Goal: Task Accomplishment & Management: Complete application form

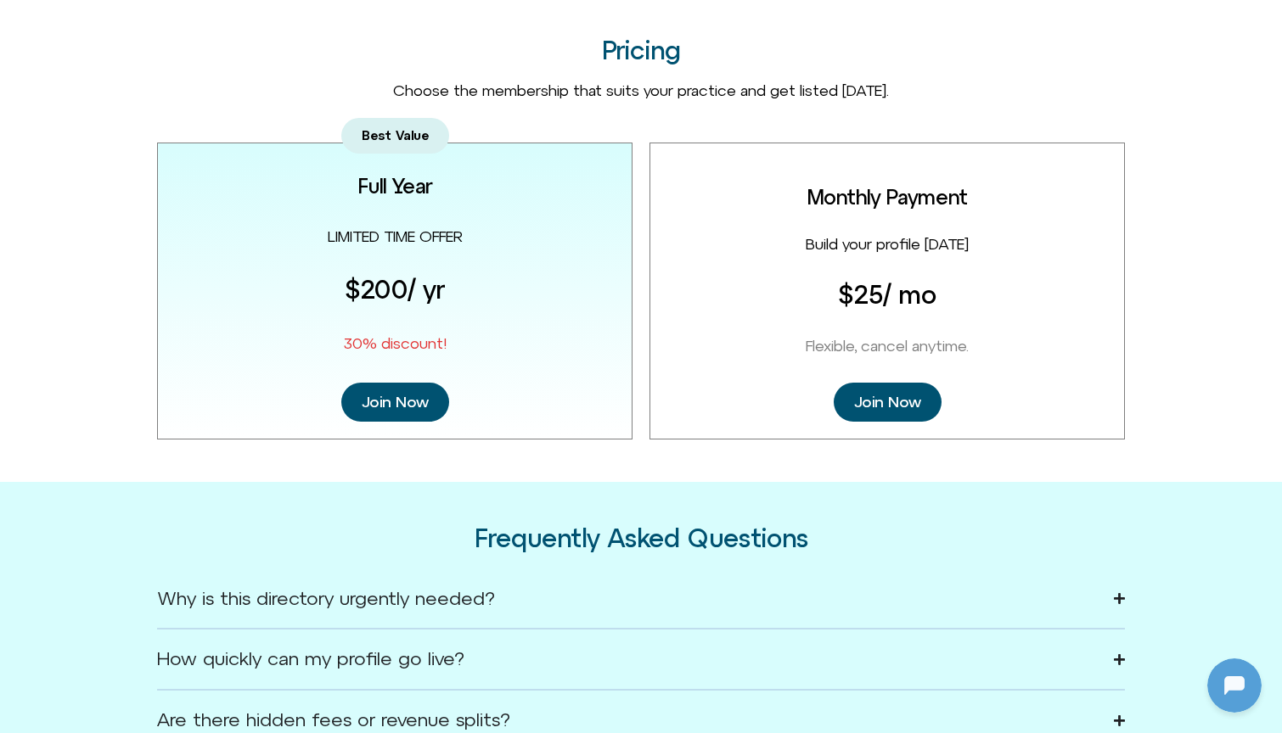
scroll to position [2092, 0]
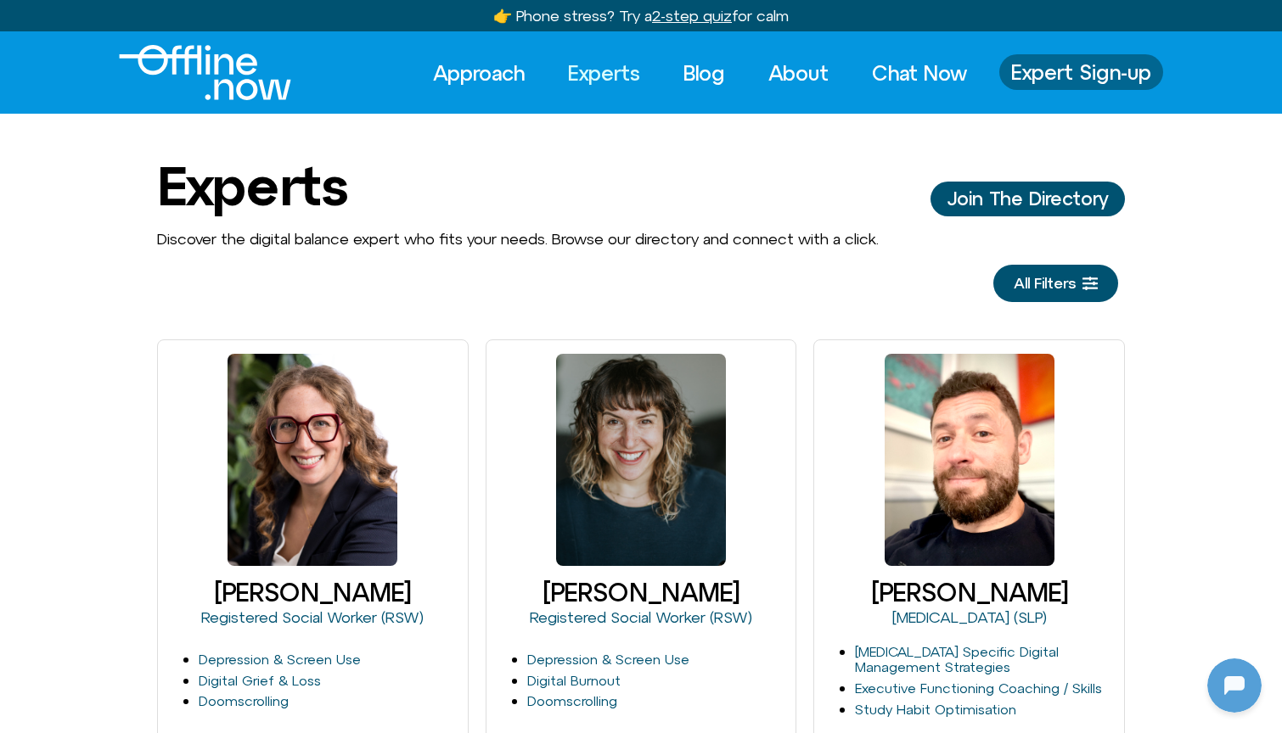
click at [1068, 68] on span "Expert Sign-up" at bounding box center [1081, 72] width 140 height 22
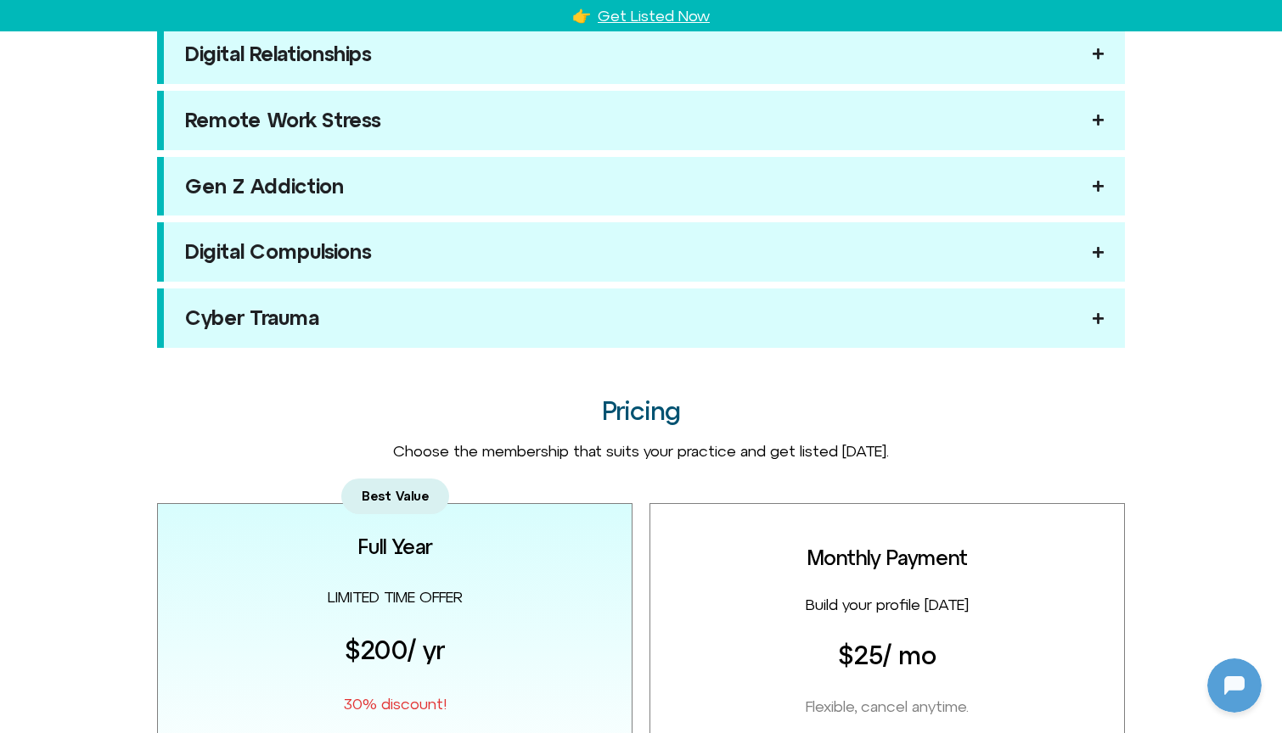
scroll to position [1738, 0]
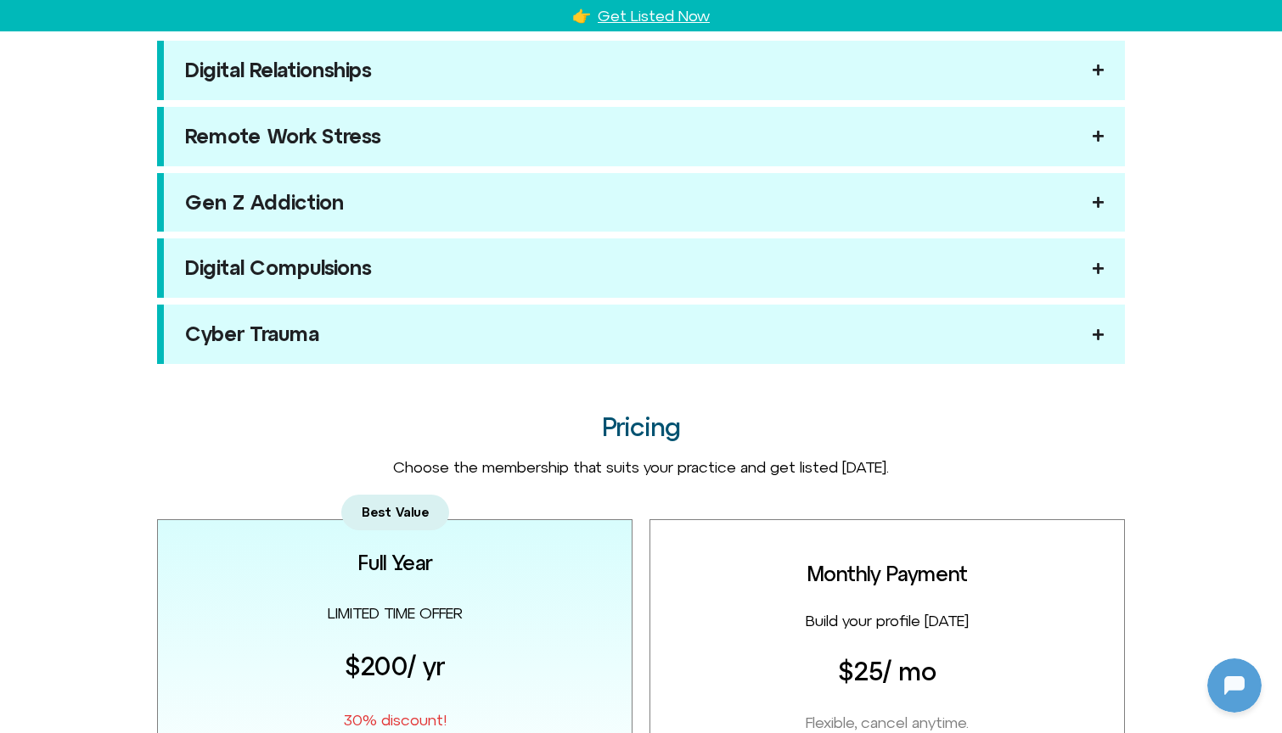
click at [647, 225] on div "Digital Relationships Couples worldwide struggle with digital strain. Be the th…" at bounding box center [641, 202] width 968 height 323
click at [647, 213] on summary "Gen Z Addiction" at bounding box center [641, 202] width 968 height 59
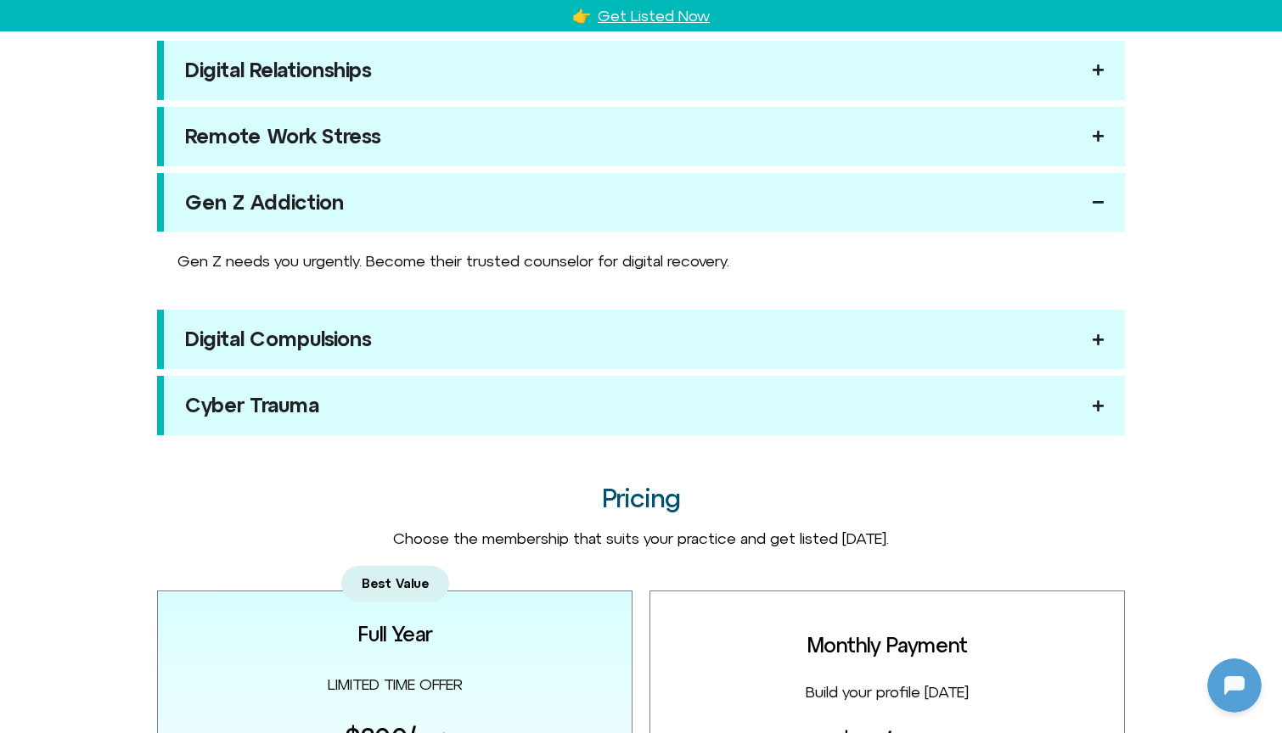
click at [647, 212] on summary "Gen Z Addiction" at bounding box center [641, 202] width 968 height 59
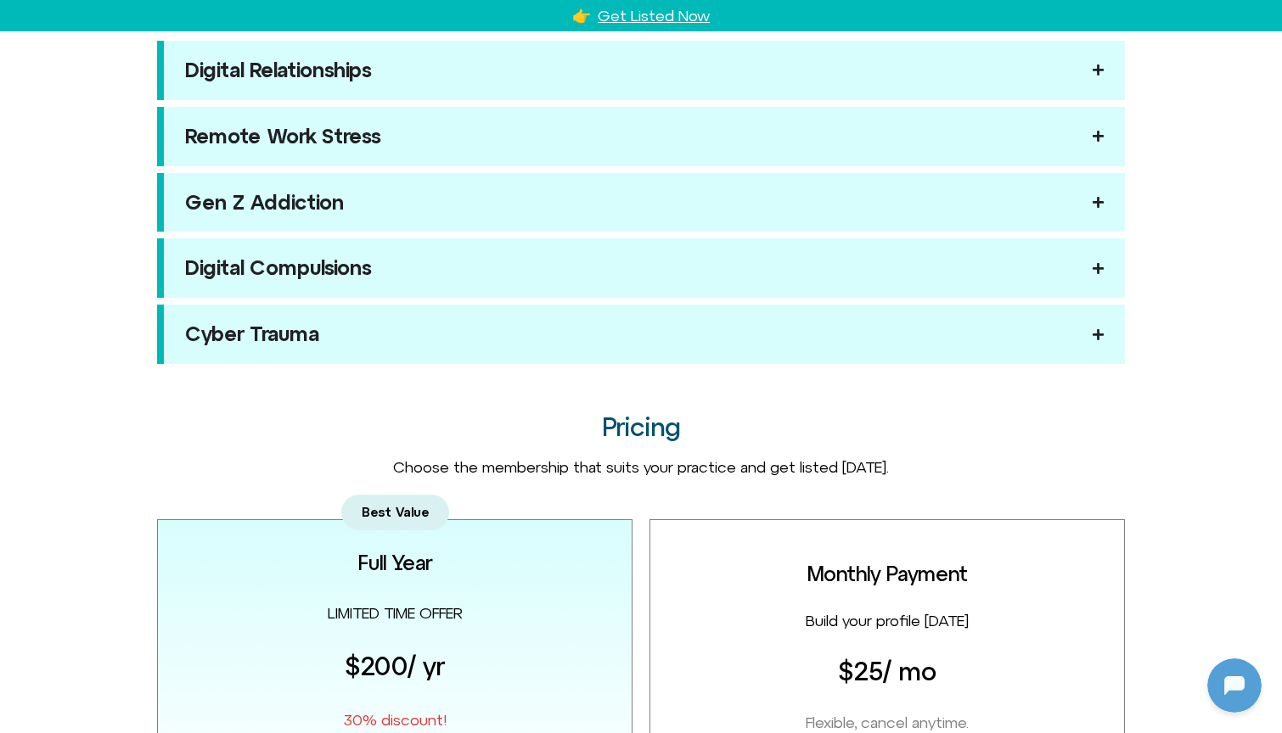
click at [644, 107] on summary "Remote Work Stress" at bounding box center [641, 136] width 968 height 59
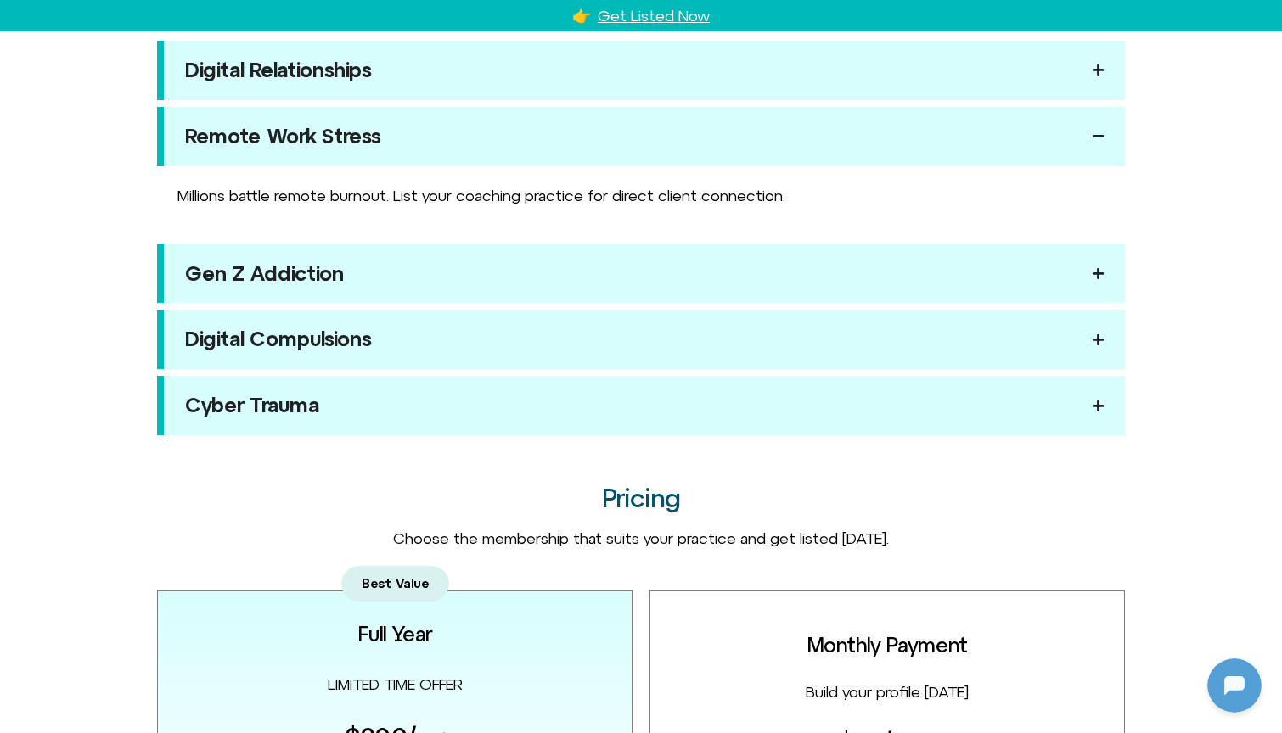
click at [643, 115] on summary "Remote Work Stress" at bounding box center [641, 136] width 968 height 59
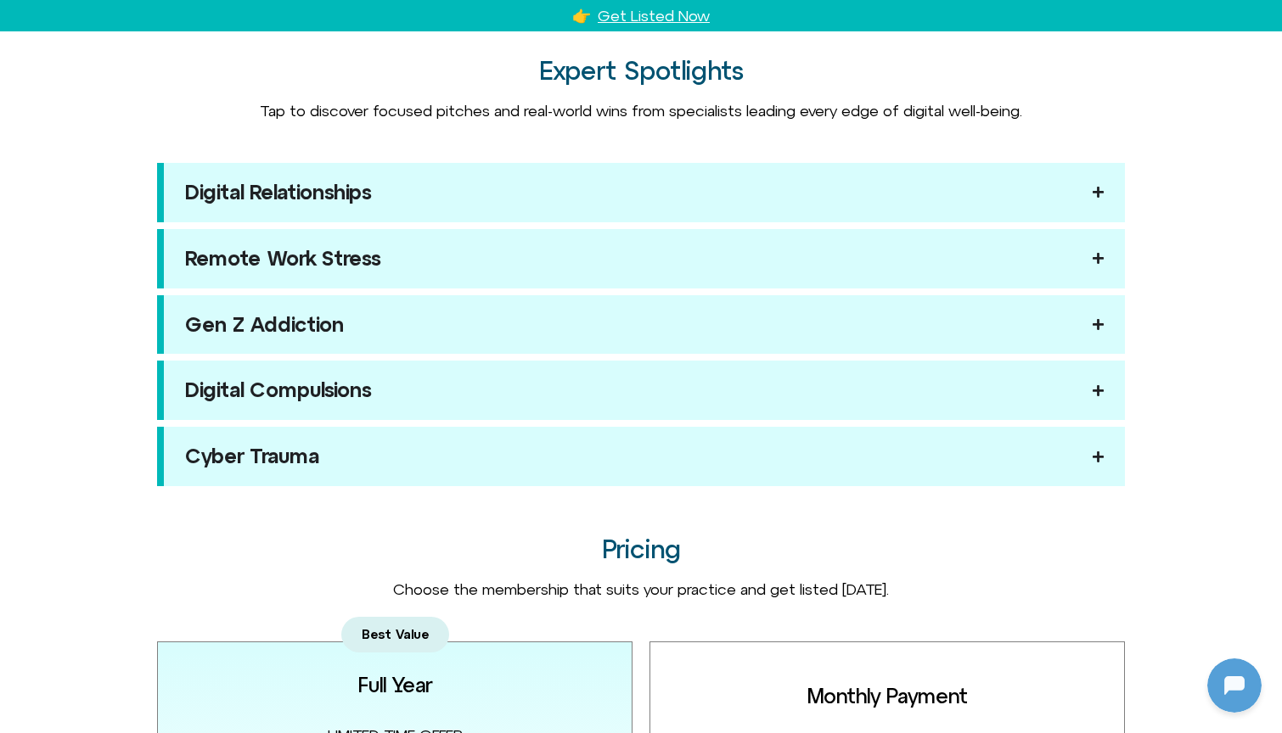
scroll to position [1594, 0]
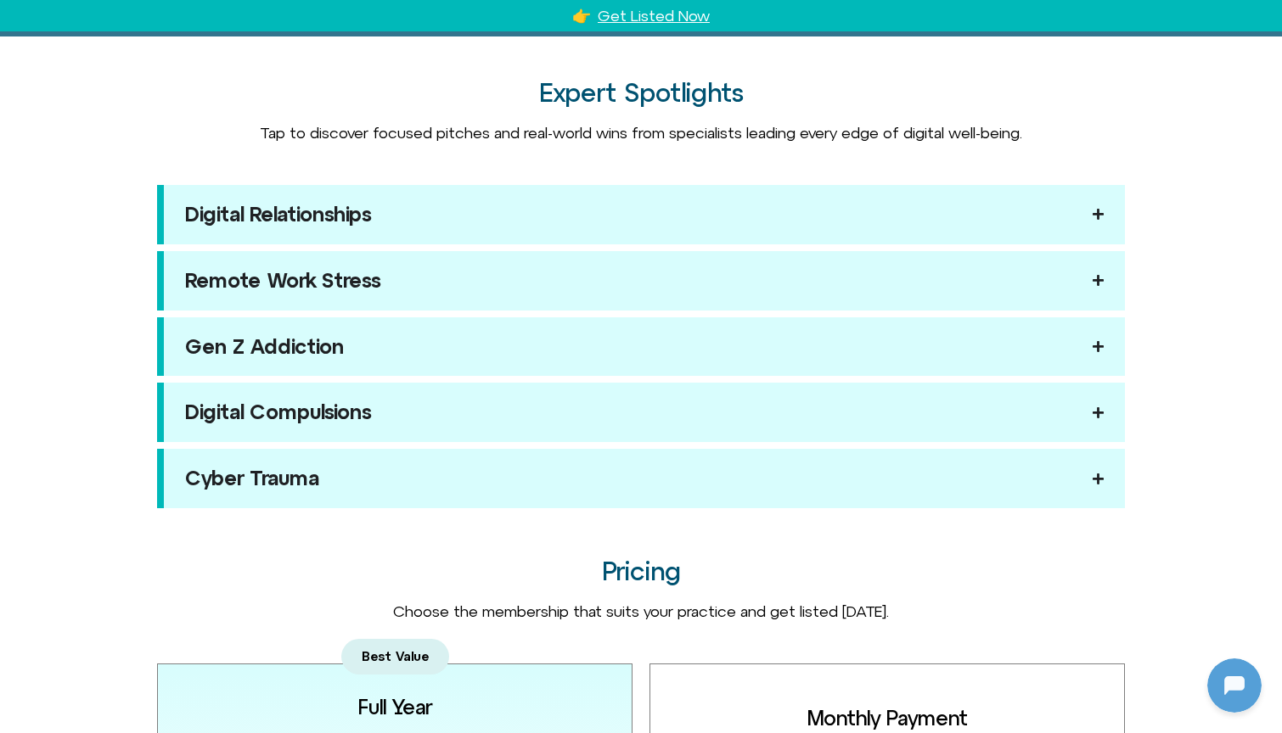
click at [599, 207] on summary "Digital Relationships" at bounding box center [641, 214] width 968 height 59
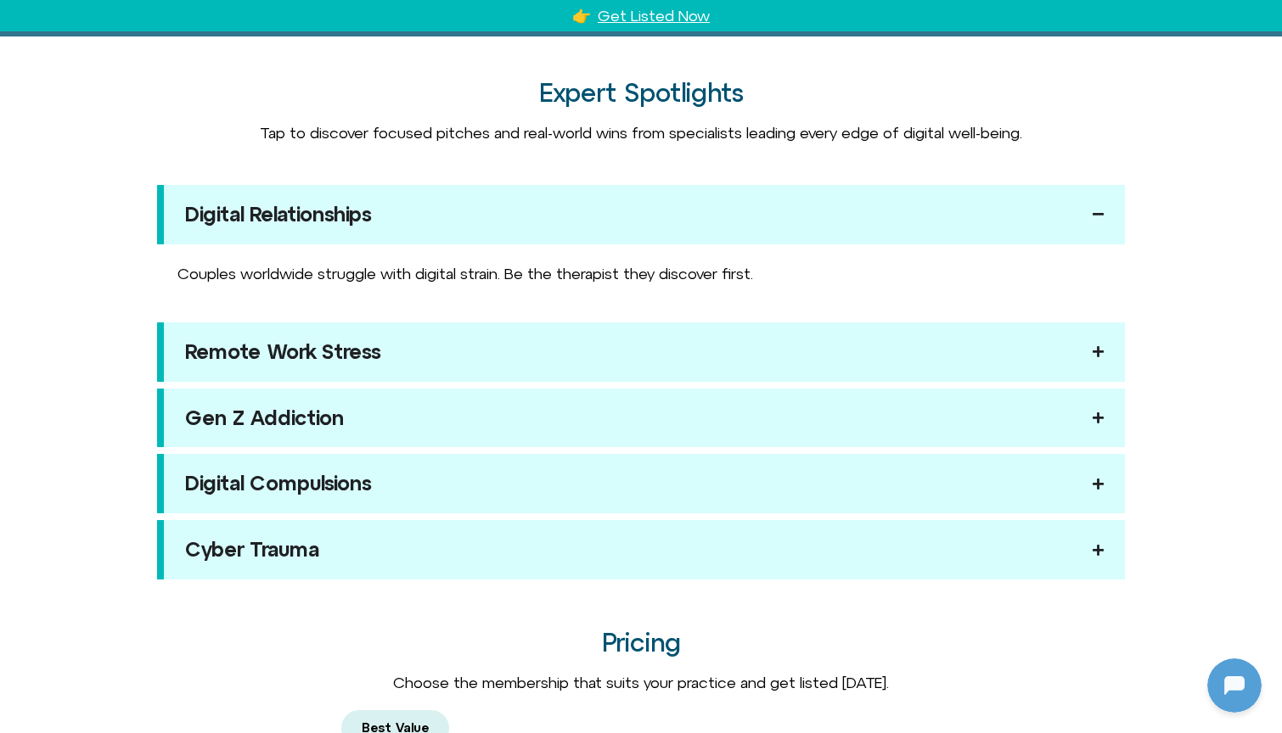
click at [599, 208] on summary "Digital Relationships" at bounding box center [641, 214] width 968 height 59
